Goal: Transaction & Acquisition: Subscribe to service/newsletter

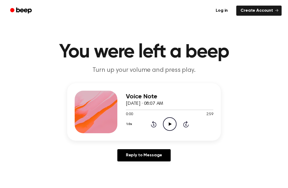
click at [170, 127] on icon "Play Audio" at bounding box center [170, 124] width 14 height 14
click at [130, 123] on button "1.0x" at bounding box center [130, 124] width 8 height 9
click at [199, 112] on div at bounding box center [169, 110] width 87 height 4
click at [141, 108] on div at bounding box center [169, 110] width 87 height 4
click at [140, 107] on div "Voice Note September 6, 2025 · 08:07 AM" at bounding box center [169, 100] width 87 height 14
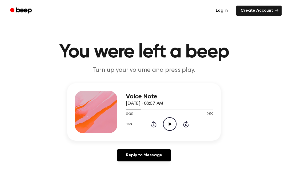
click at [171, 125] on icon "Play Audio" at bounding box center [170, 124] width 14 height 14
click at [257, 11] on link "Create Account" at bounding box center [258, 11] width 45 height 10
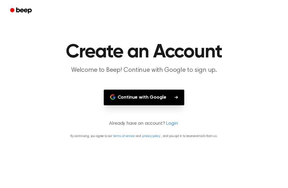
click at [176, 94] on button "Continue with Google" at bounding box center [144, 98] width 81 height 16
